Goal: Task Accomplishment & Management: Manage account settings

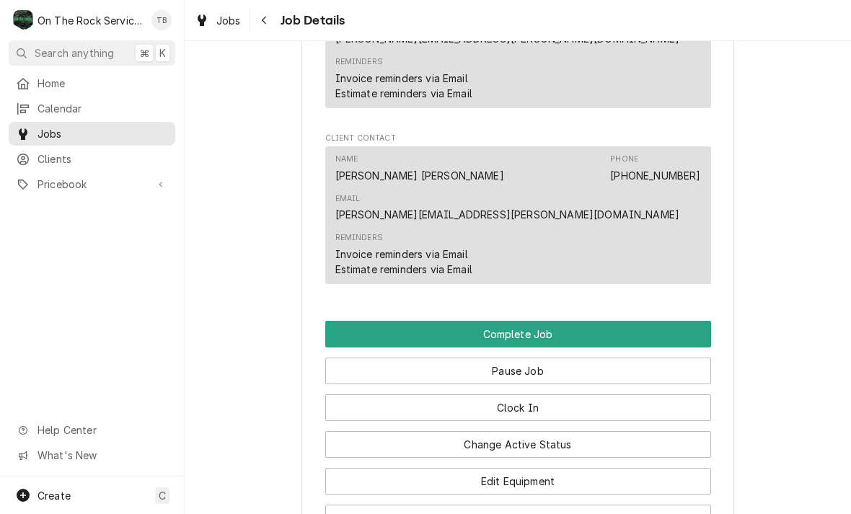
scroll to position [1326, 0]
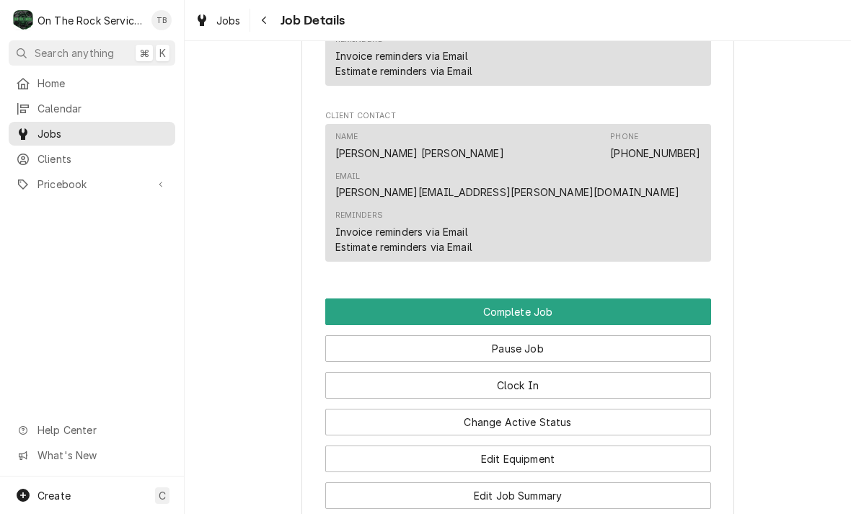
click at [532, 409] on button "Change Active Status" at bounding box center [518, 422] width 386 height 27
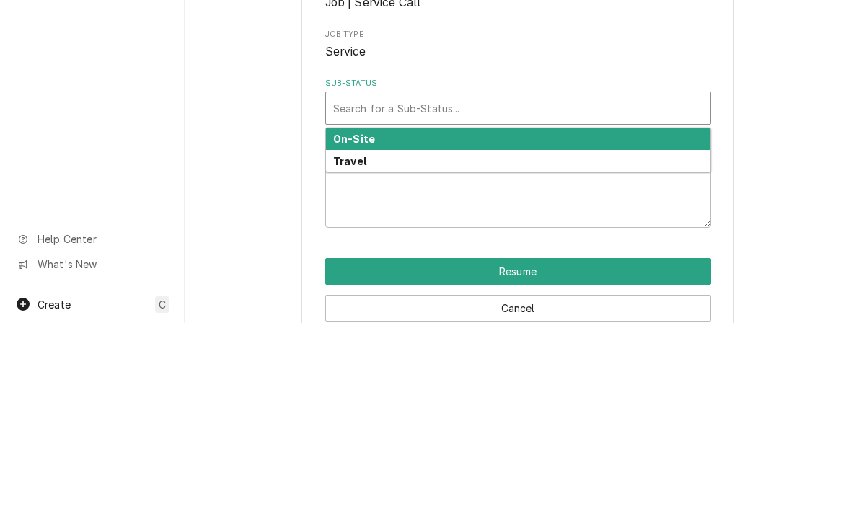
click at [369, 324] on strong "On-Site" at bounding box center [354, 330] width 42 height 12
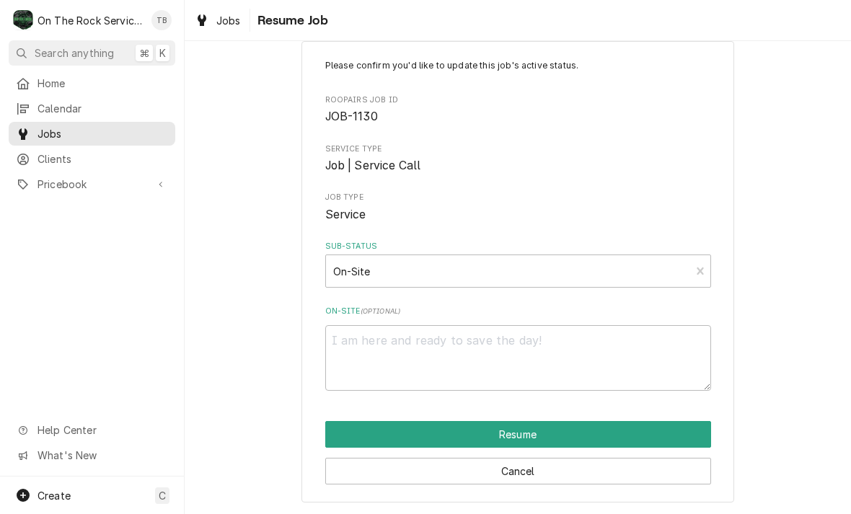
scroll to position [27, 0]
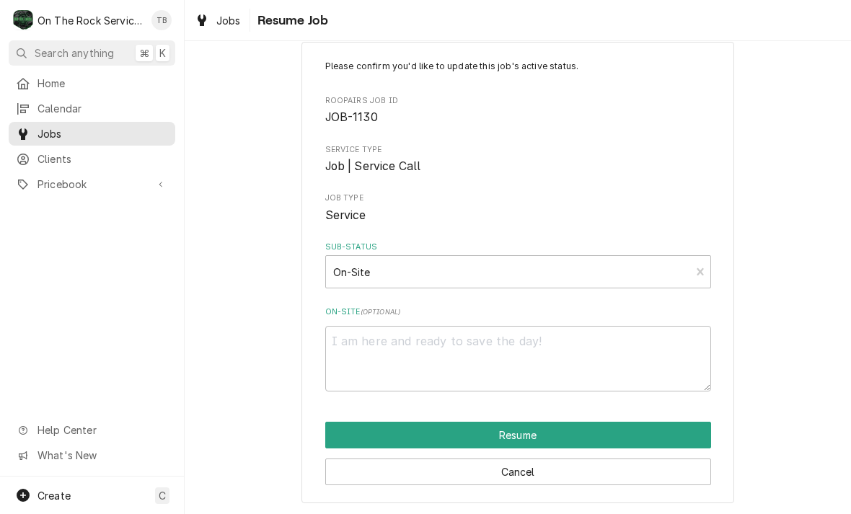
click at [519, 437] on button "Resume" at bounding box center [518, 435] width 386 height 27
type textarea "x"
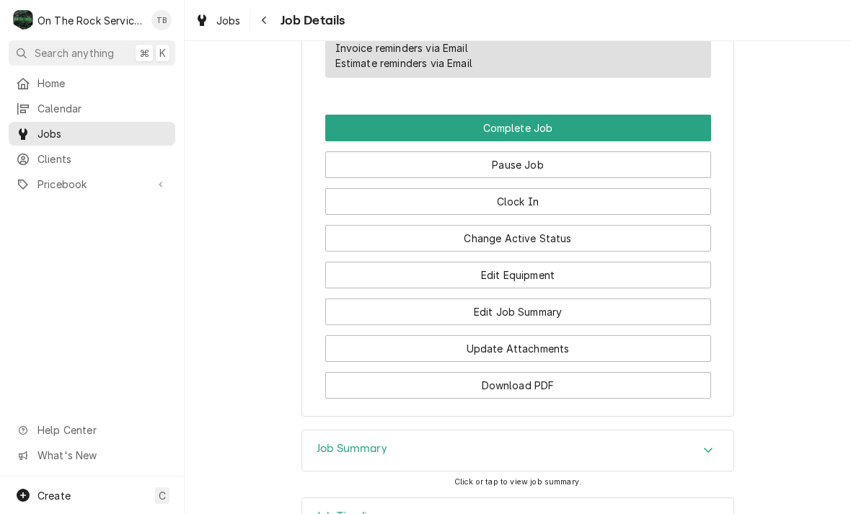
scroll to position [1509, 0]
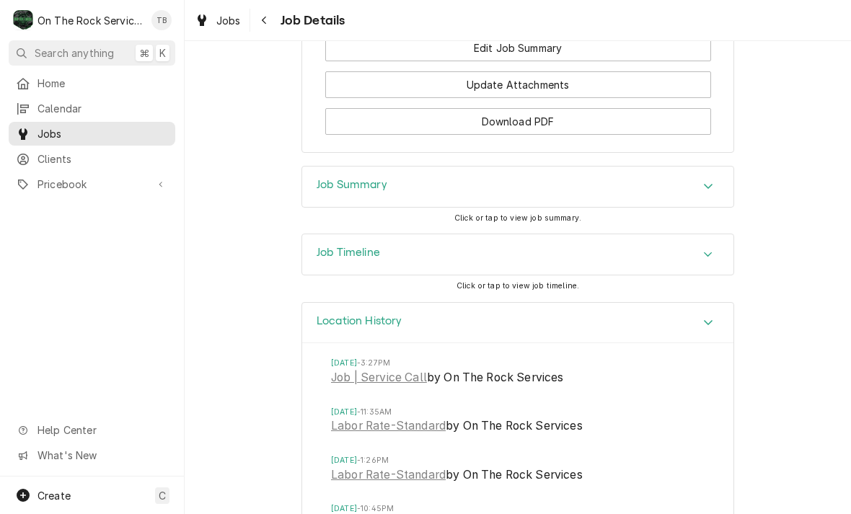
scroll to position [1775, 0]
click at [410, 368] on link "Job | Service Call" at bounding box center [379, 376] width 96 height 17
click at [401, 416] on link "Labor Rate-Standard" at bounding box center [388, 424] width 115 height 17
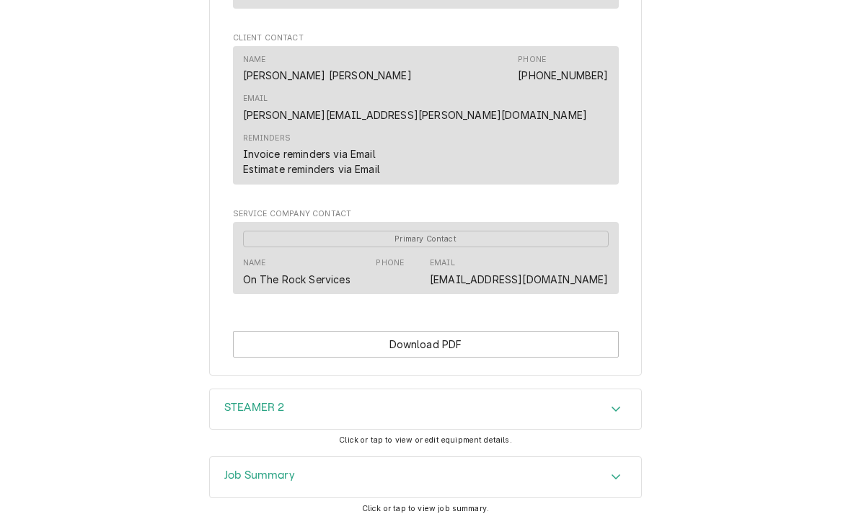
scroll to position [957, 0]
click at [568, 332] on button "Download PDF" at bounding box center [426, 345] width 386 height 27
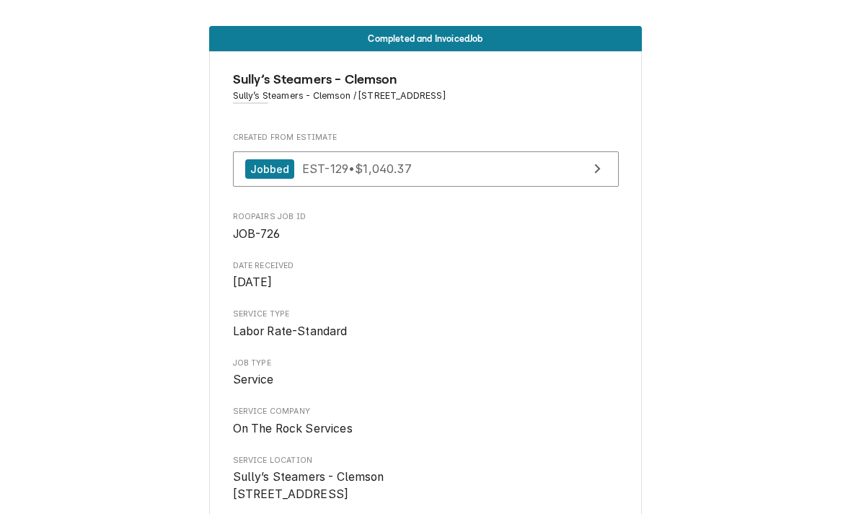
scroll to position [-1, 0]
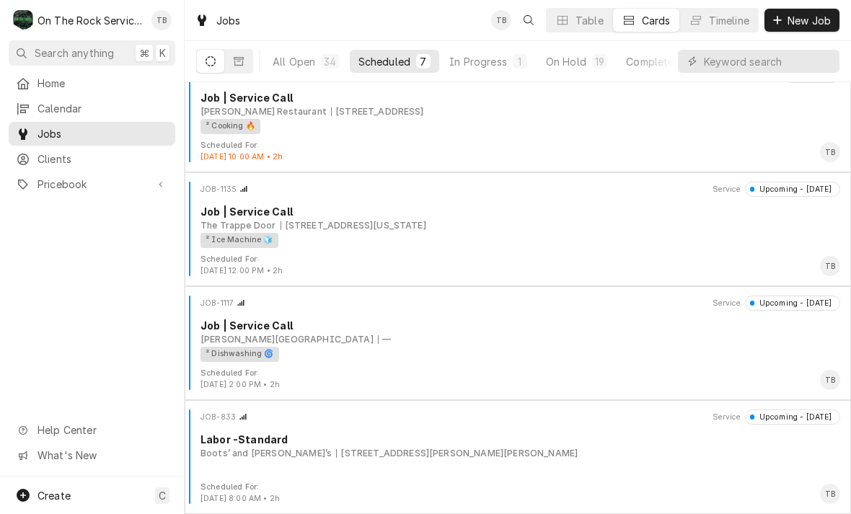
scroll to position [366, 0]
click at [478, 64] on div "In Progress" at bounding box center [478, 61] width 58 height 15
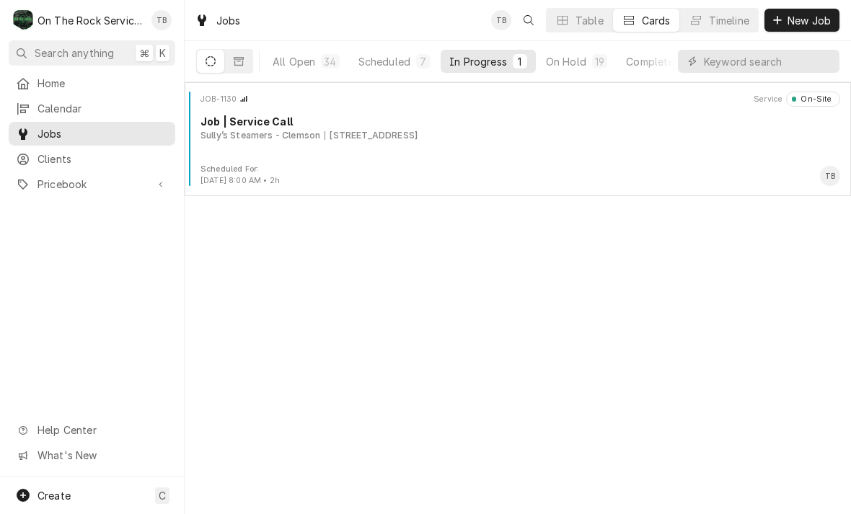
click at [435, 154] on div "JOB-1130 Service On-Site Job | Service Call Sully’s Steamers - Clemson 385 Coll…" at bounding box center [517, 128] width 655 height 72
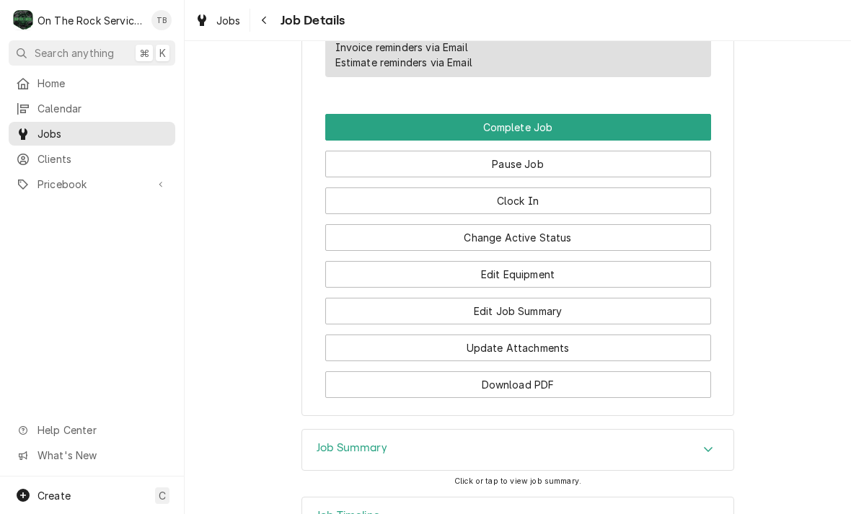
scroll to position [1509, 0]
